Goal: Find specific page/section: Find specific page/section

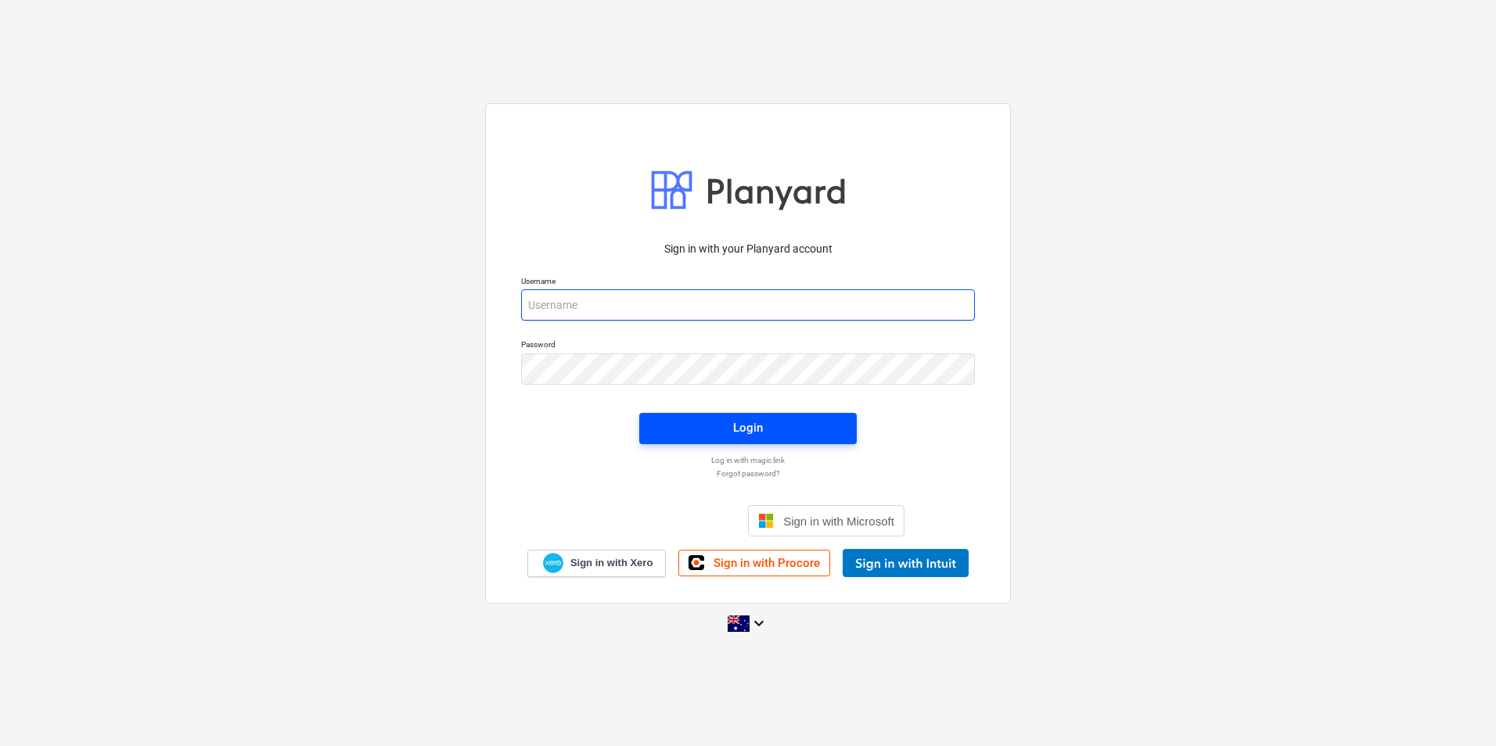
type input "[PERSON_NAME][EMAIL_ADDRESS][DOMAIN_NAME]"
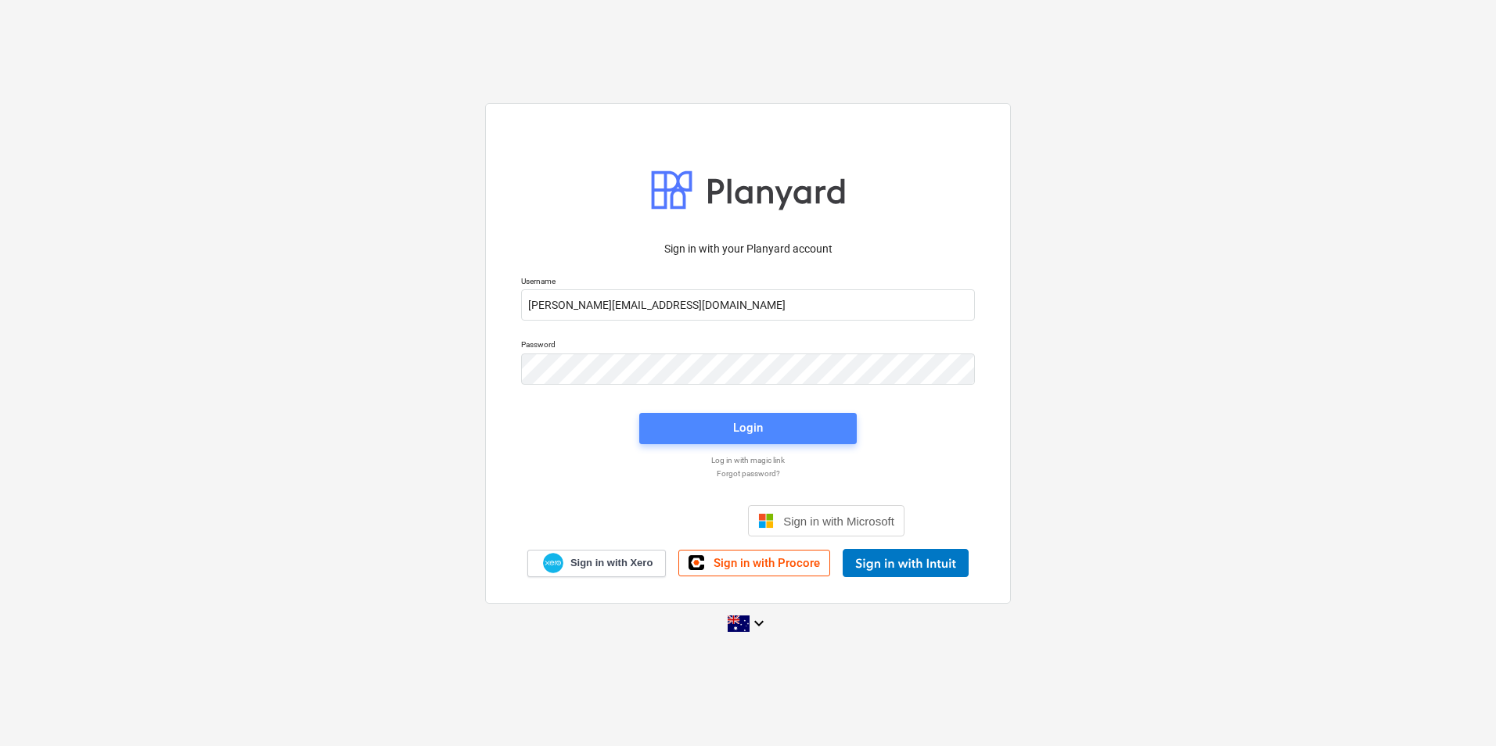
click at [725, 435] on span "Login" at bounding box center [748, 428] width 180 height 20
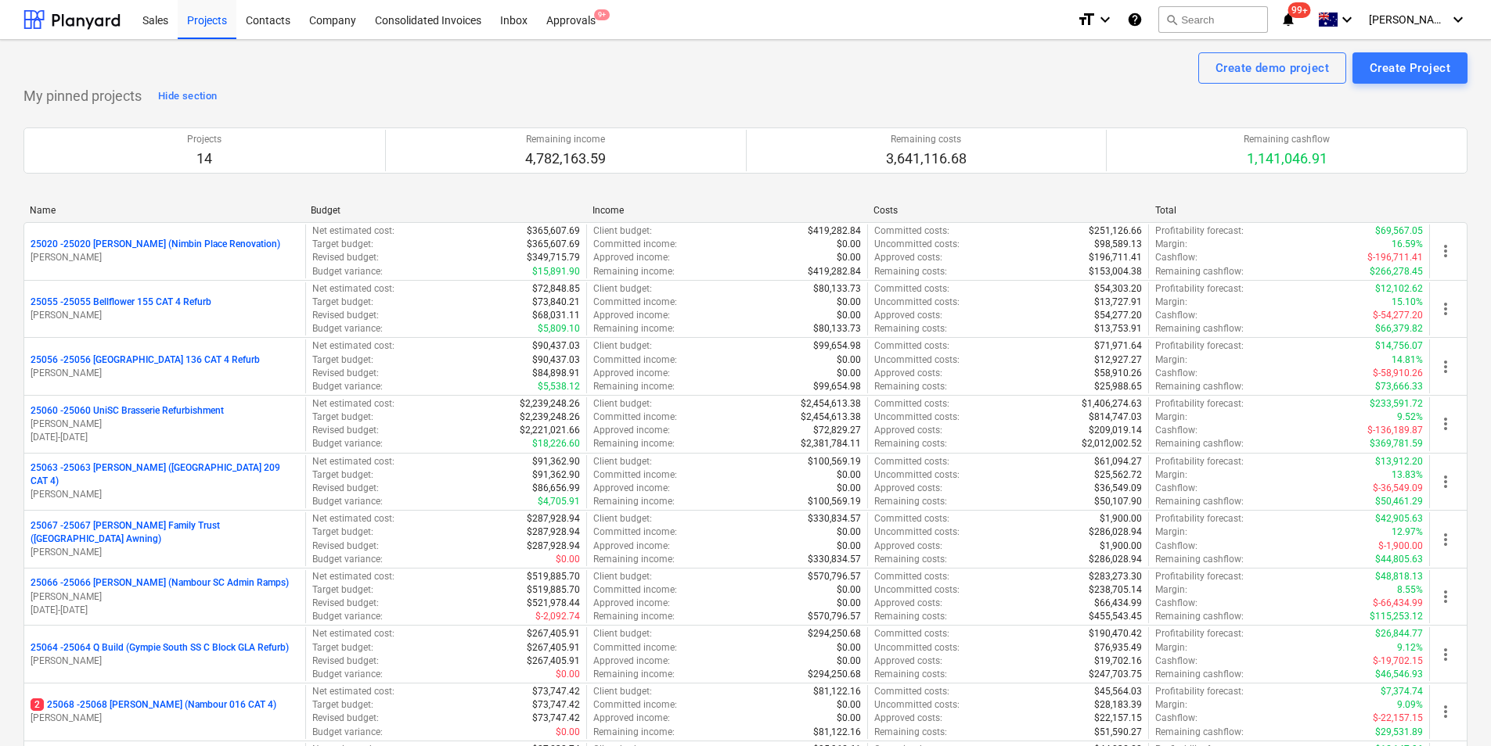
click at [203, 415] on p "25060 - 25060 UniSC Brasserie Refurbishment" at bounding box center [127, 411] width 193 height 13
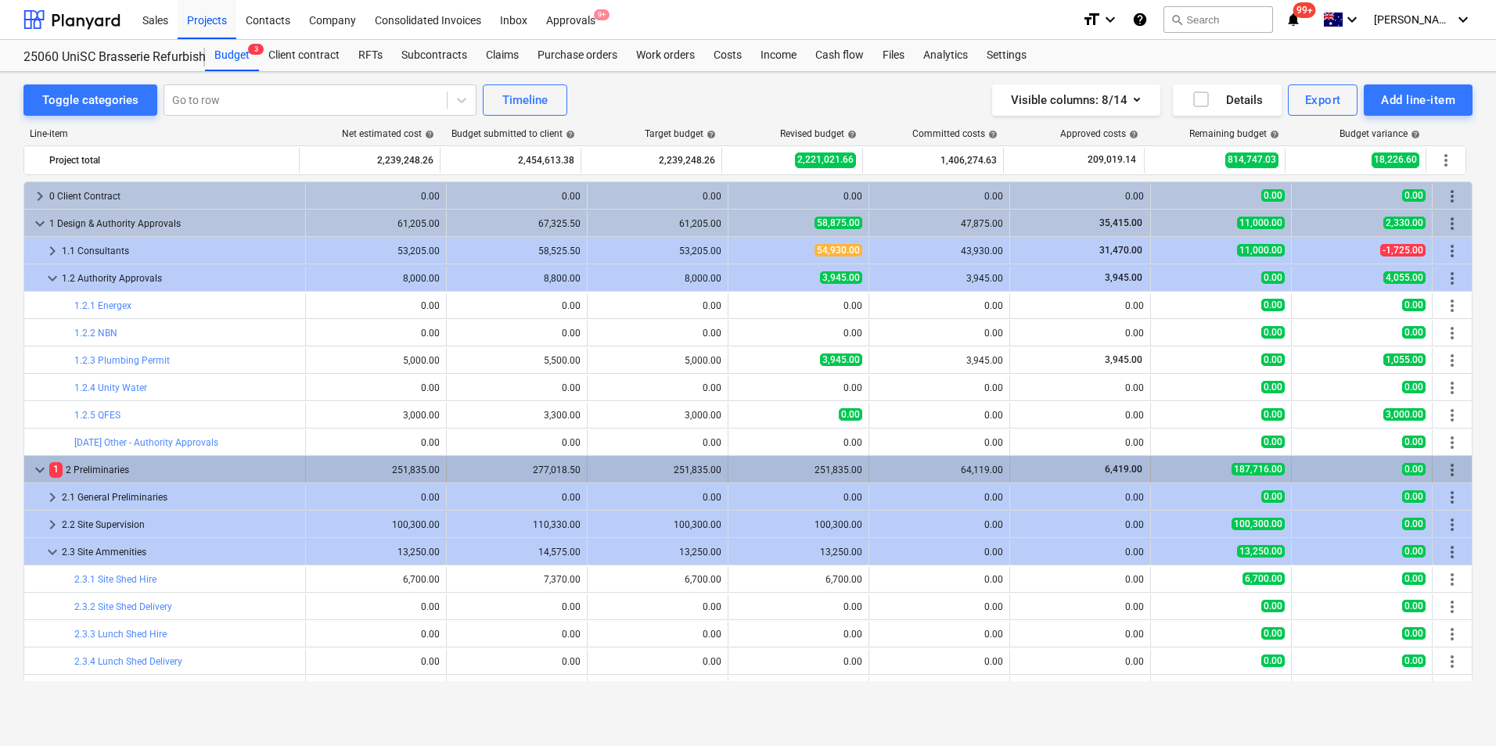
click at [43, 468] on span "keyboard_arrow_down" at bounding box center [40, 470] width 19 height 19
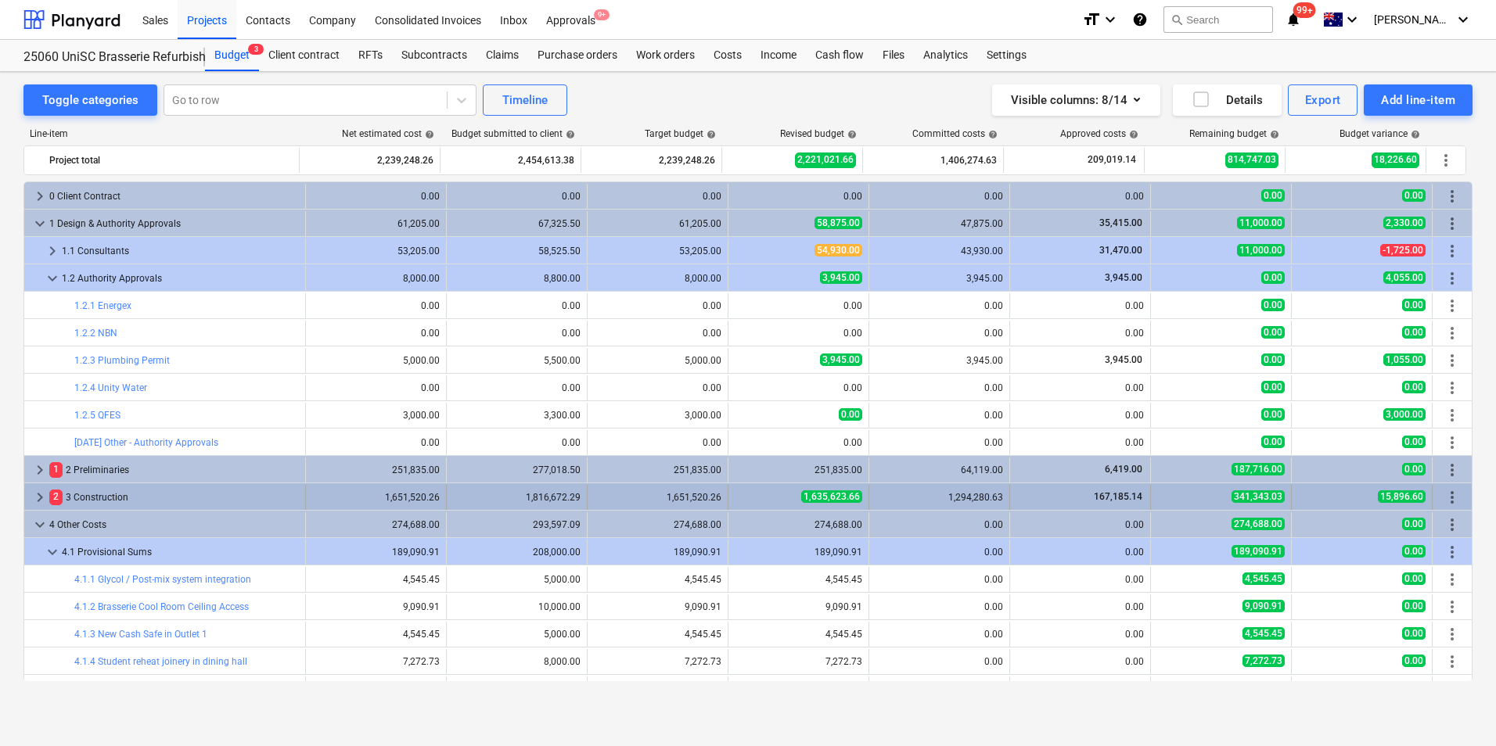
click at [34, 500] on span "keyboard_arrow_right" at bounding box center [40, 497] width 19 height 19
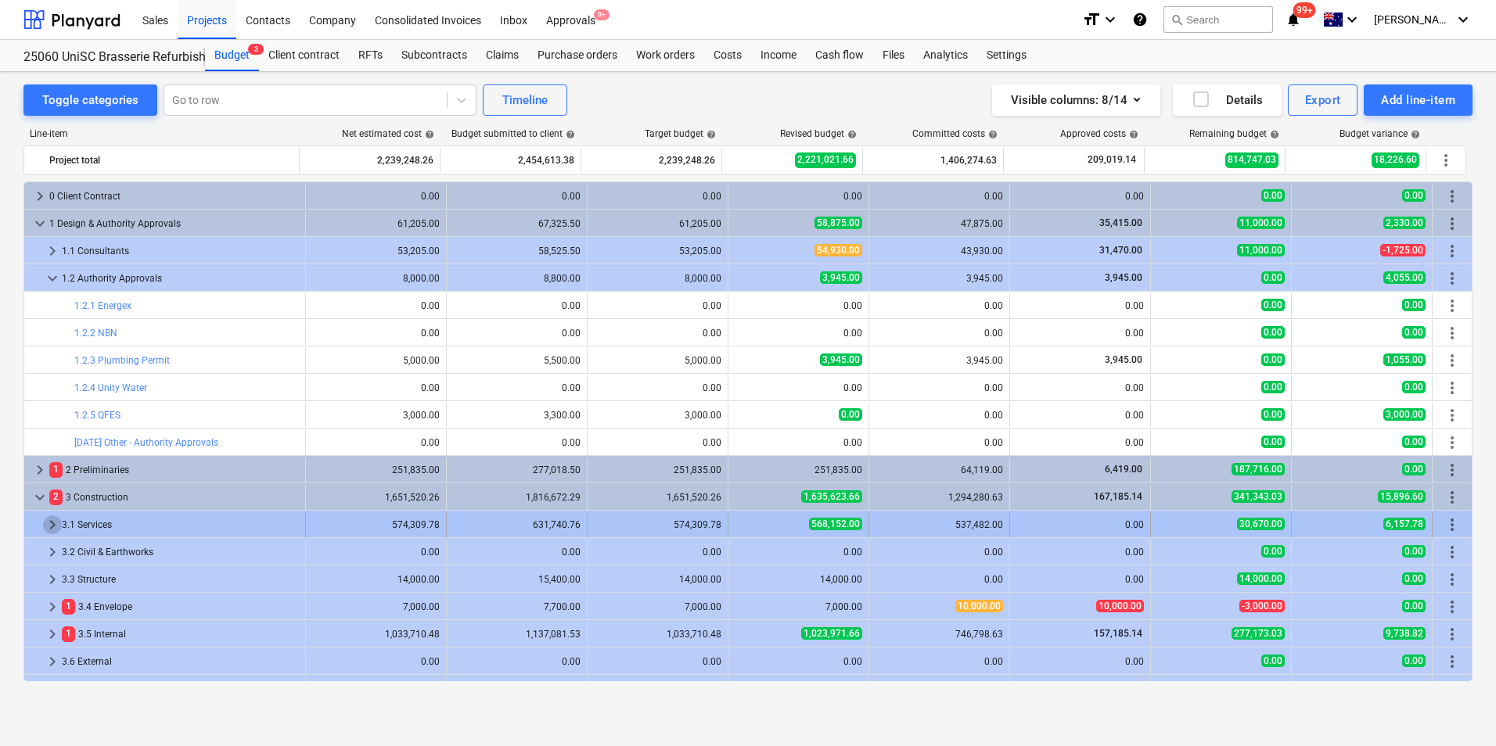
click at [53, 525] on span "keyboard_arrow_right" at bounding box center [52, 525] width 19 height 19
